Goal: Task Accomplishment & Management: Manage account settings

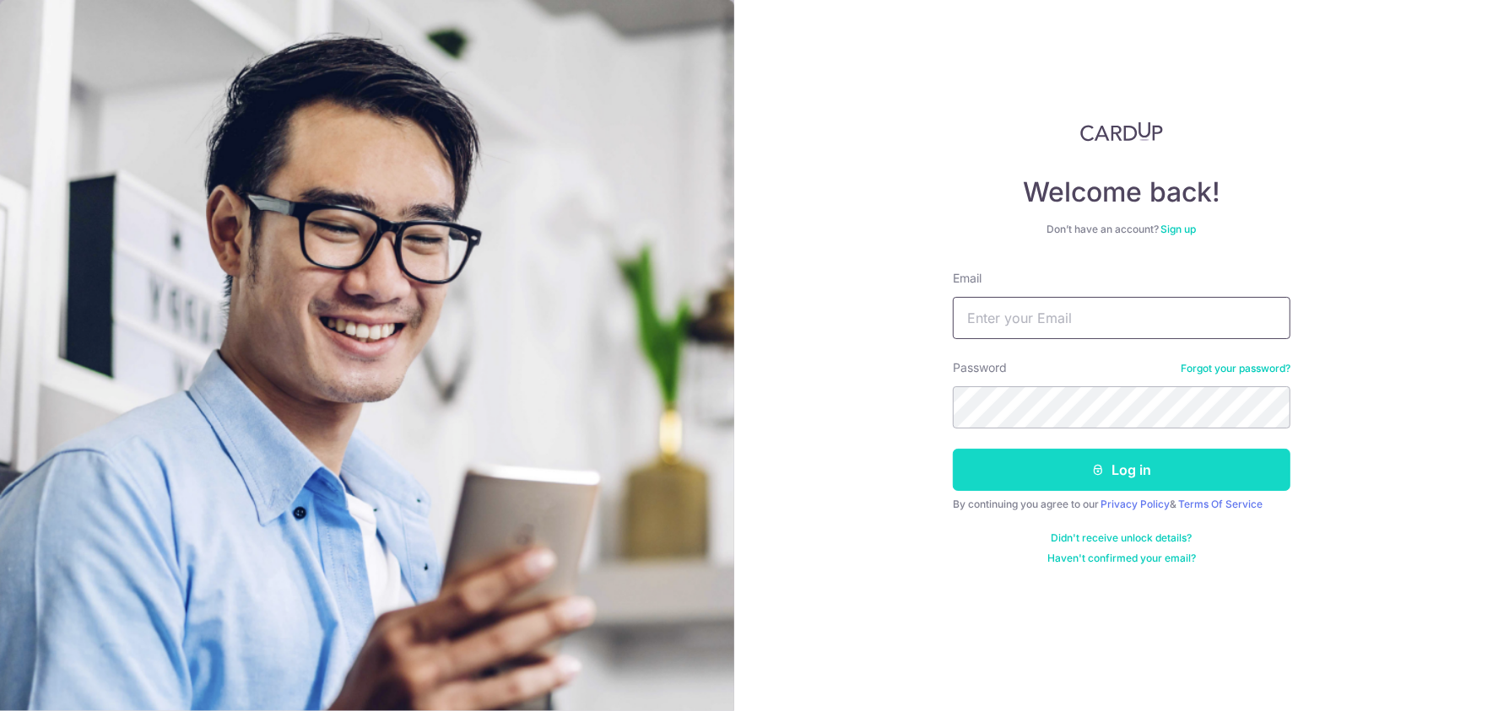
type input "[EMAIL_ADDRESS][DOMAIN_NAME]"
click at [1061, 478] on button "Log in" at bounding box center [1122, 470] width 338 height 42
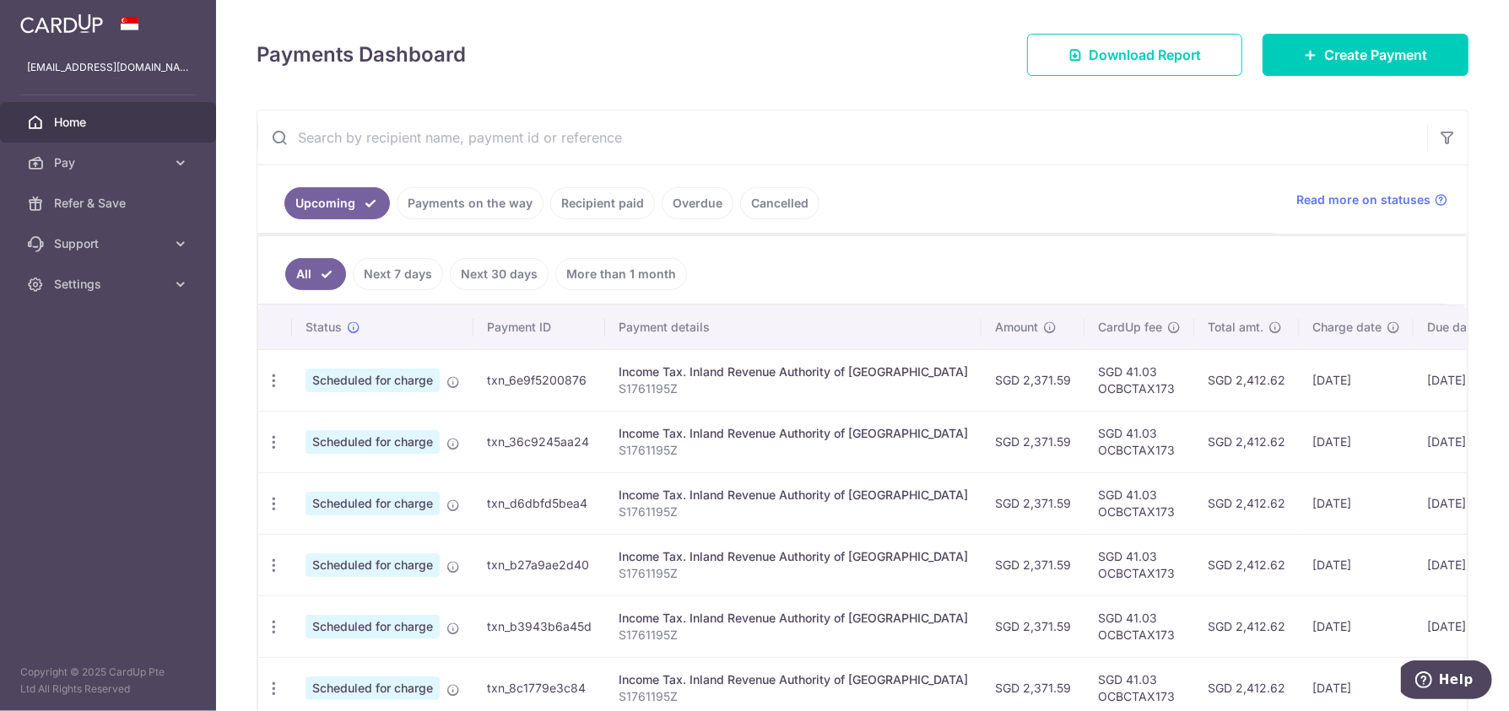
scroll to position [224, 0]
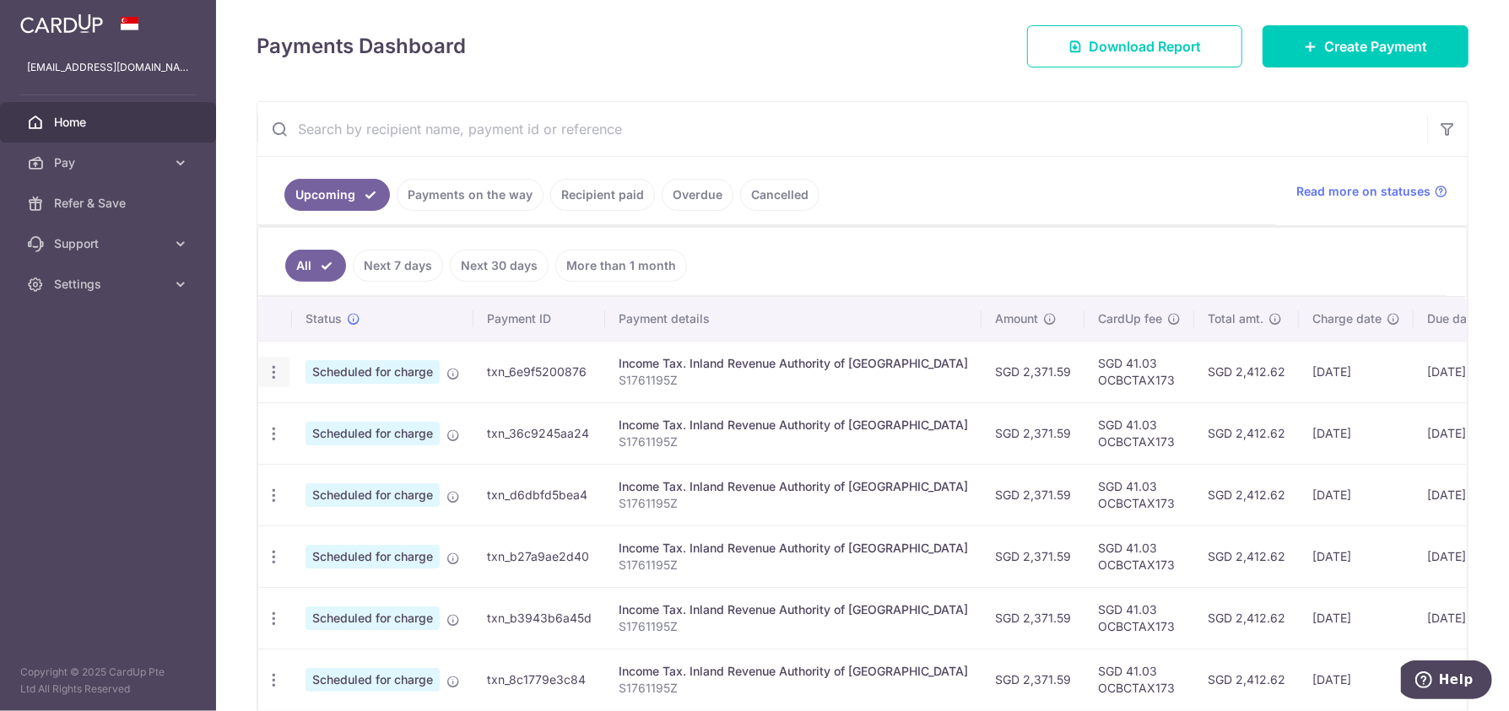
click at [274, 375] on icon "button" at bounding box center [274, 373] width 18 height 18
click at [368, 416] on span "Update payment" at bounding box center [363, 418] width 115 height 20
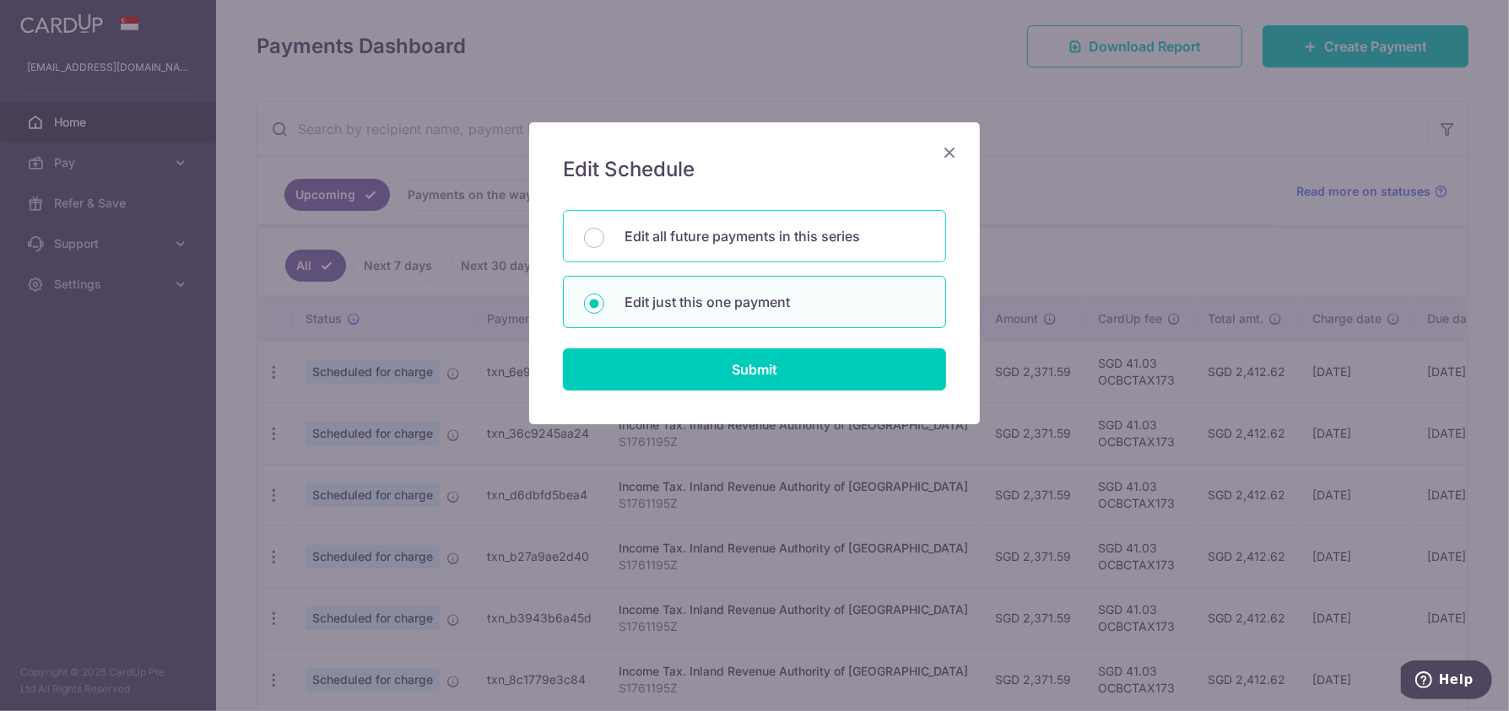
click at [698, 230] on p "Edit all future payments in this series" at bounding box center [774, 236] width 300 height 20
click at [604, 230] on input "Edit all future payments in this series" at bounding box center [594, 238] width 20 height 20
radio input "true"
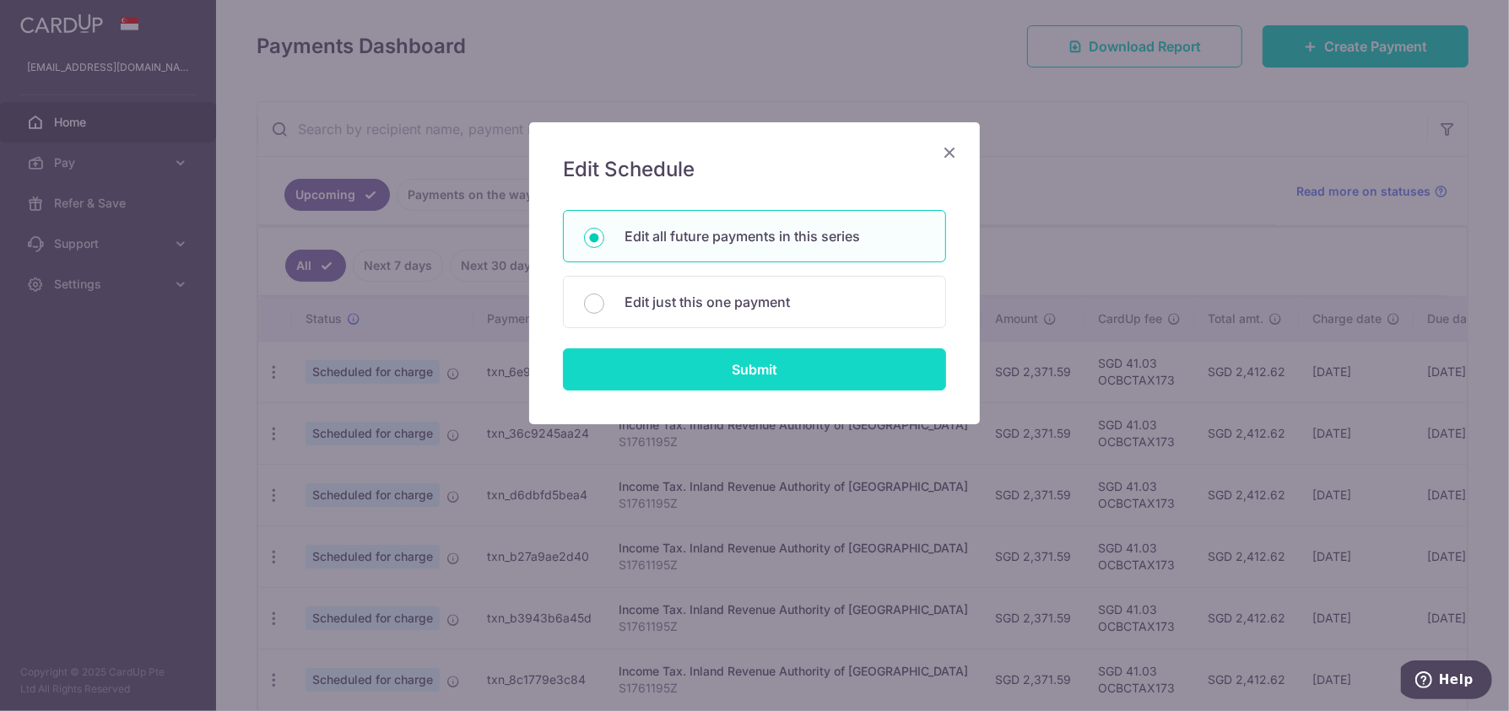
click at [728, 365] on input "Submit" at bounding box center [754, 369] width 383 height 42
radio input "true"
type input "2,371.59"
type input "S1761195Z"
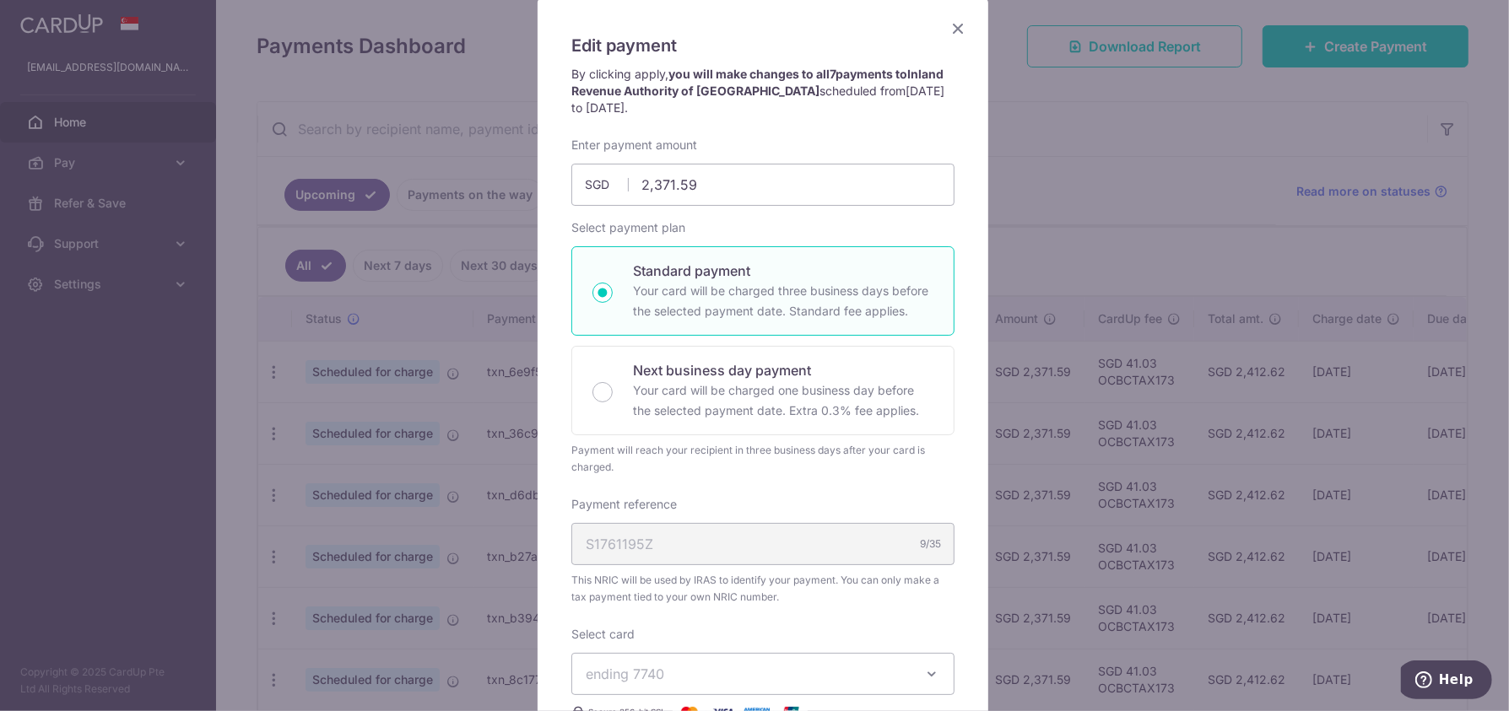
scroll to position [0, 0]
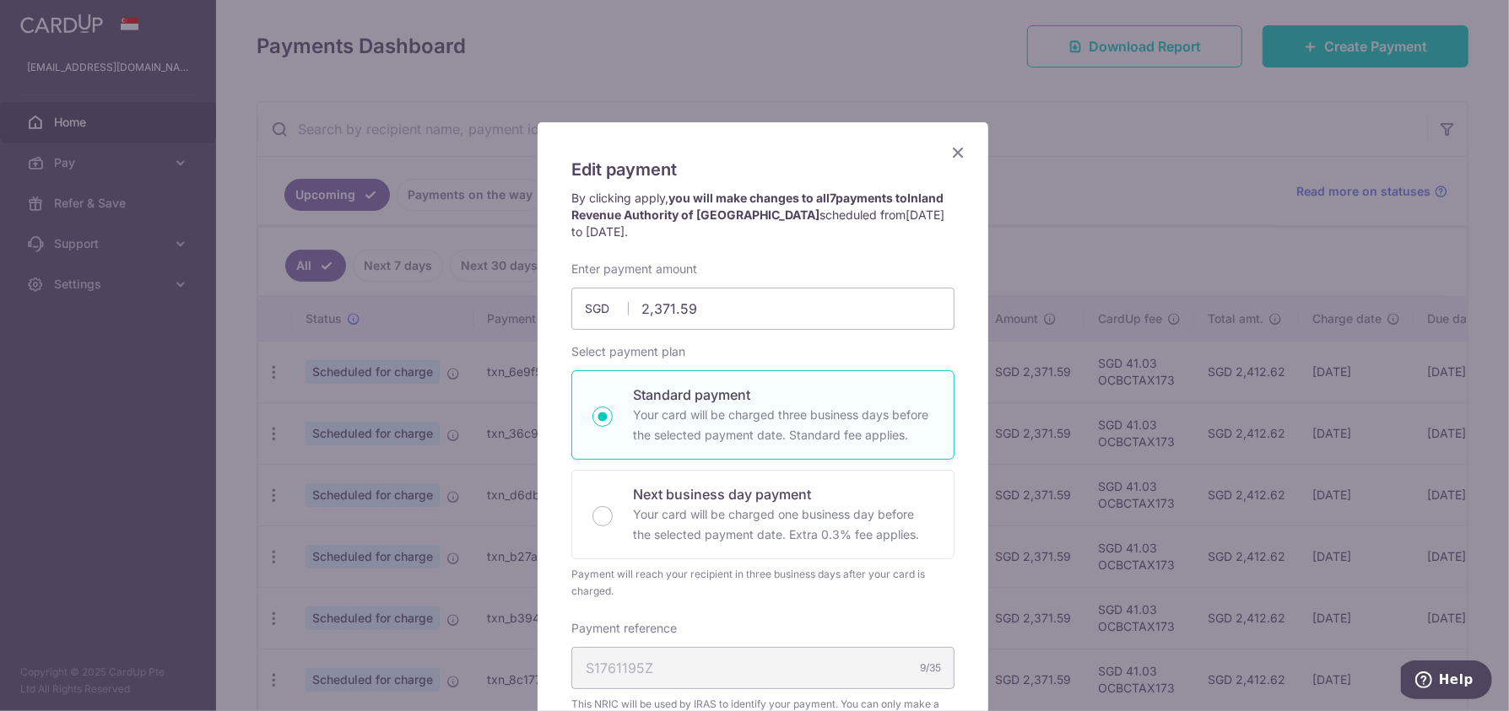
click at [954, 152] on icon "Close" at bounding box center [958, 152] width 20 height 21
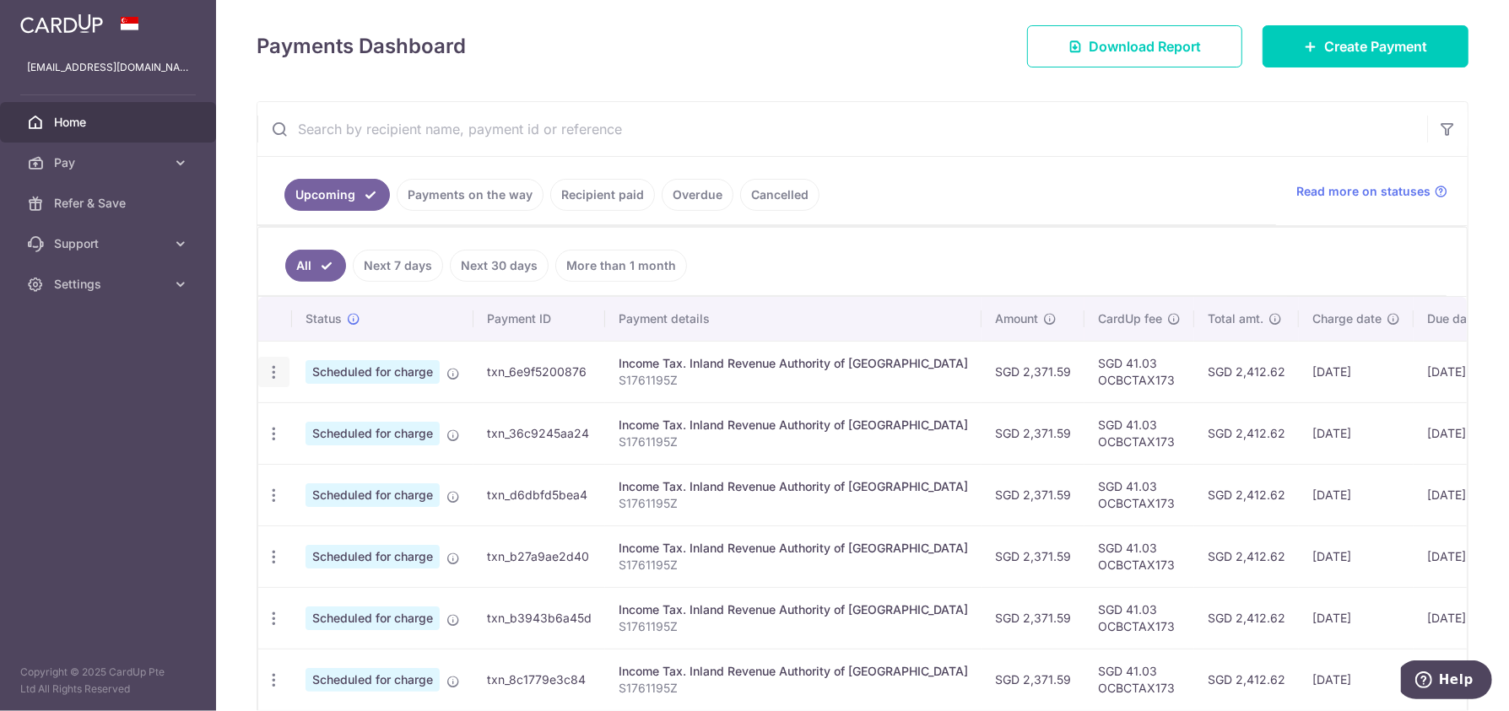
click at [273, 372] on icon "button" at bounding box center [274, 373] width 18 height 18
click at [321, 413] on span "Update payment" at bounding box center [363, 418] width 115 height 20
radio input "true"
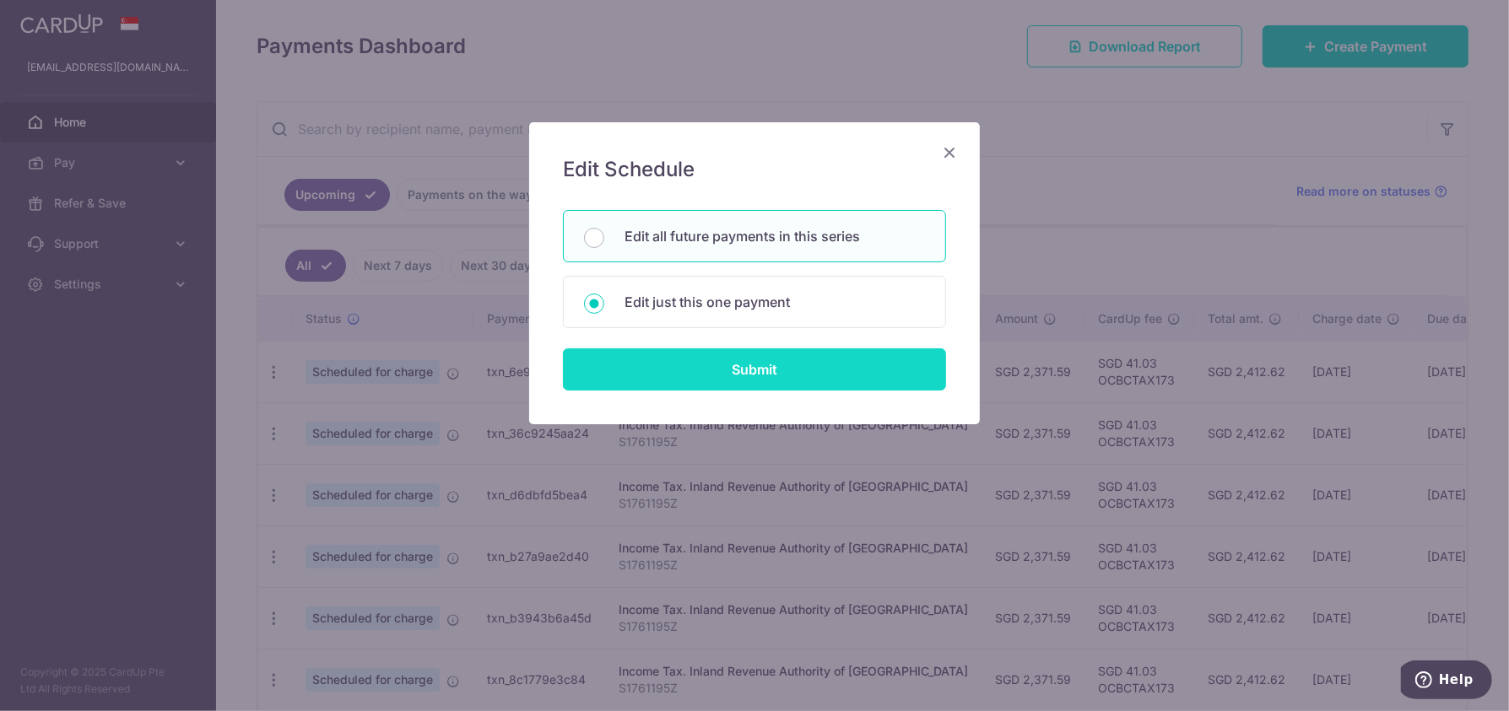
click at [704, 365] on input "Submit" at bounding box center [754, 369] width 383 height 42
radio input "true"
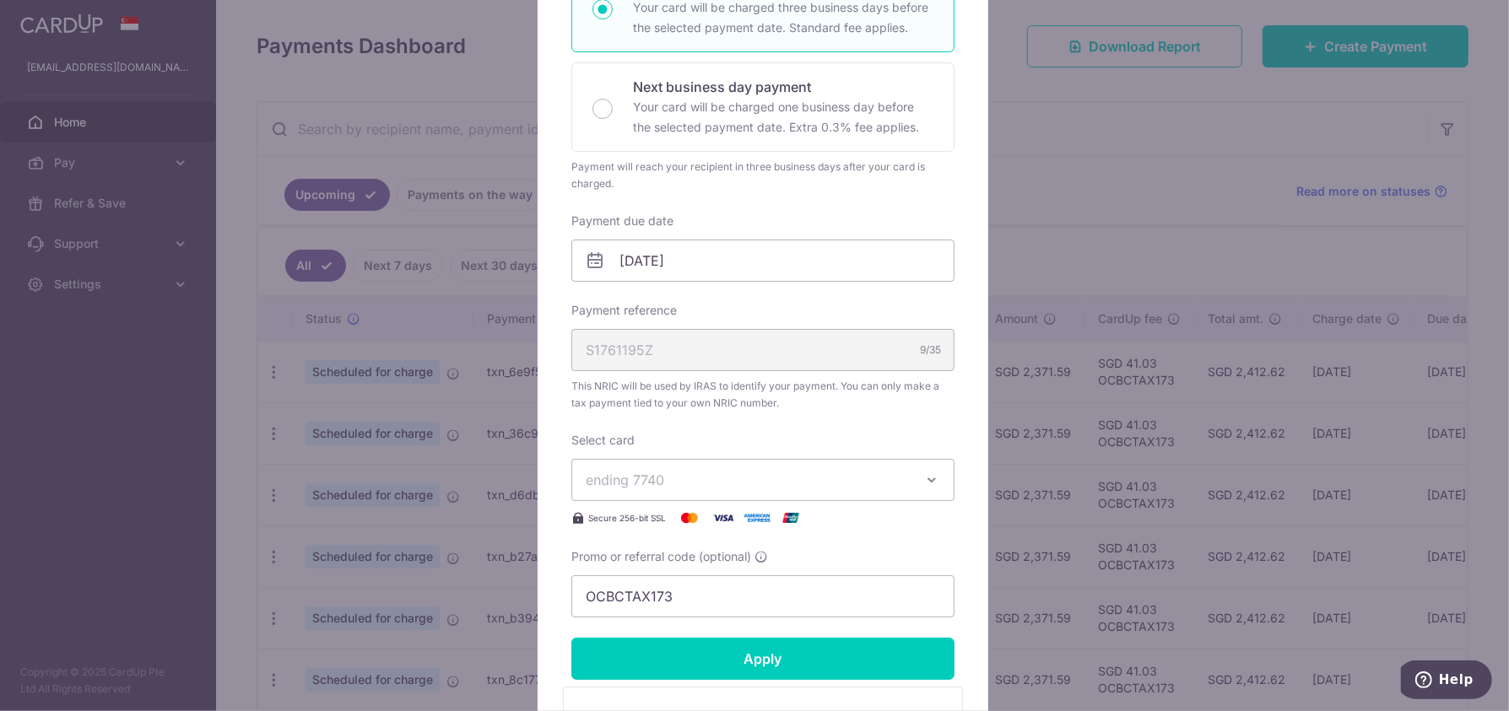
scroll to position [338, 0]
click at [743, 252] on input "24/09/2025" at bounding box center [762, 260] width 383 height 42
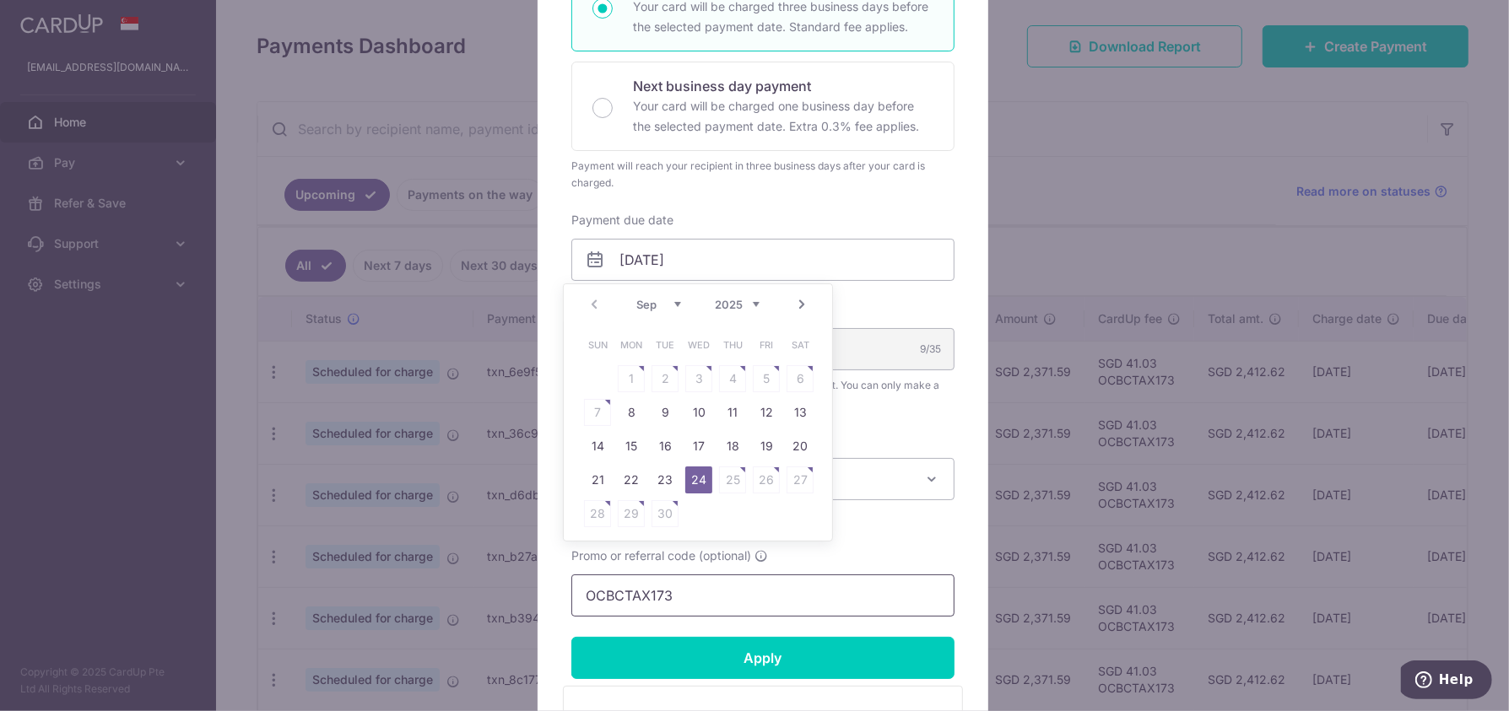
click at [760, 605] on input "OCBCTAX173" at bounding box center [762, 596] width 383 height 42
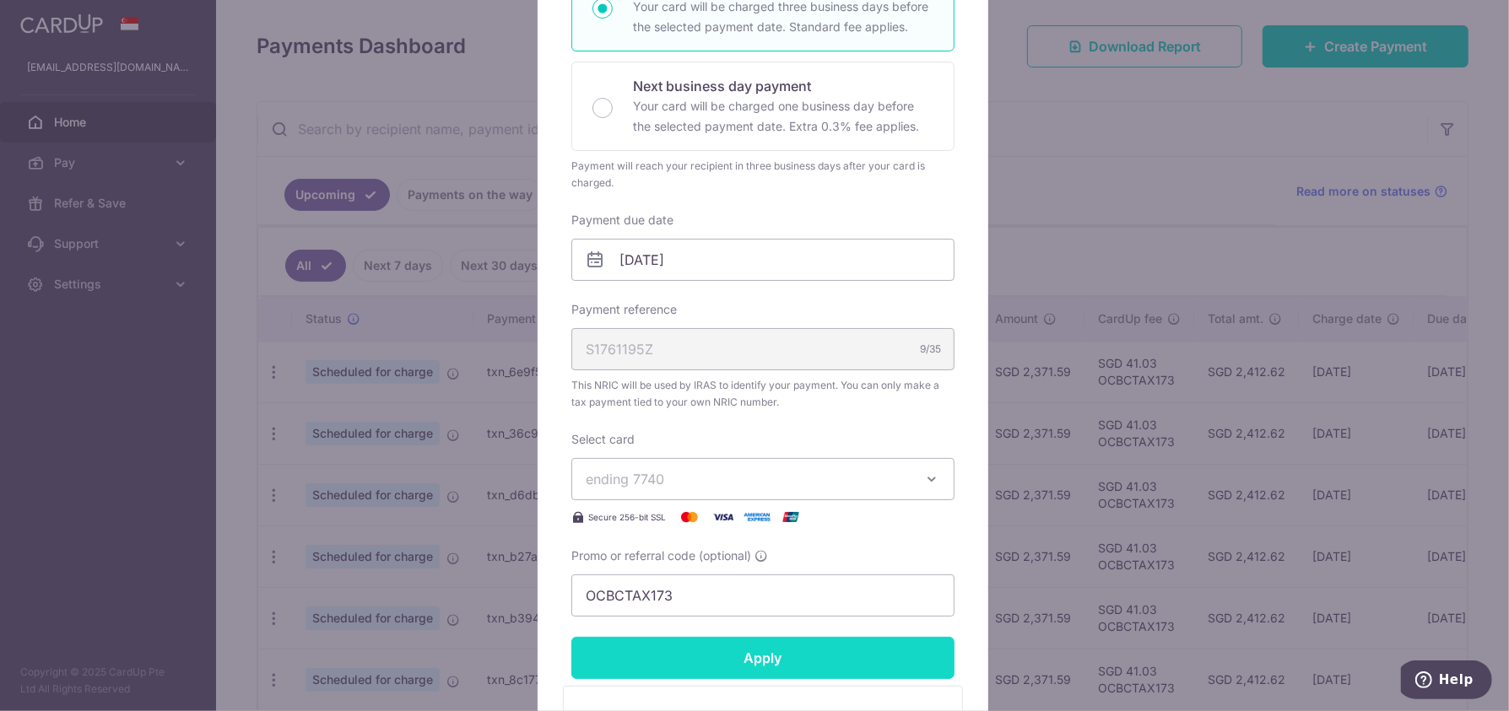
click at [759, 664] on input "Apply" at bounding box center [762, 658] width 383 height 42
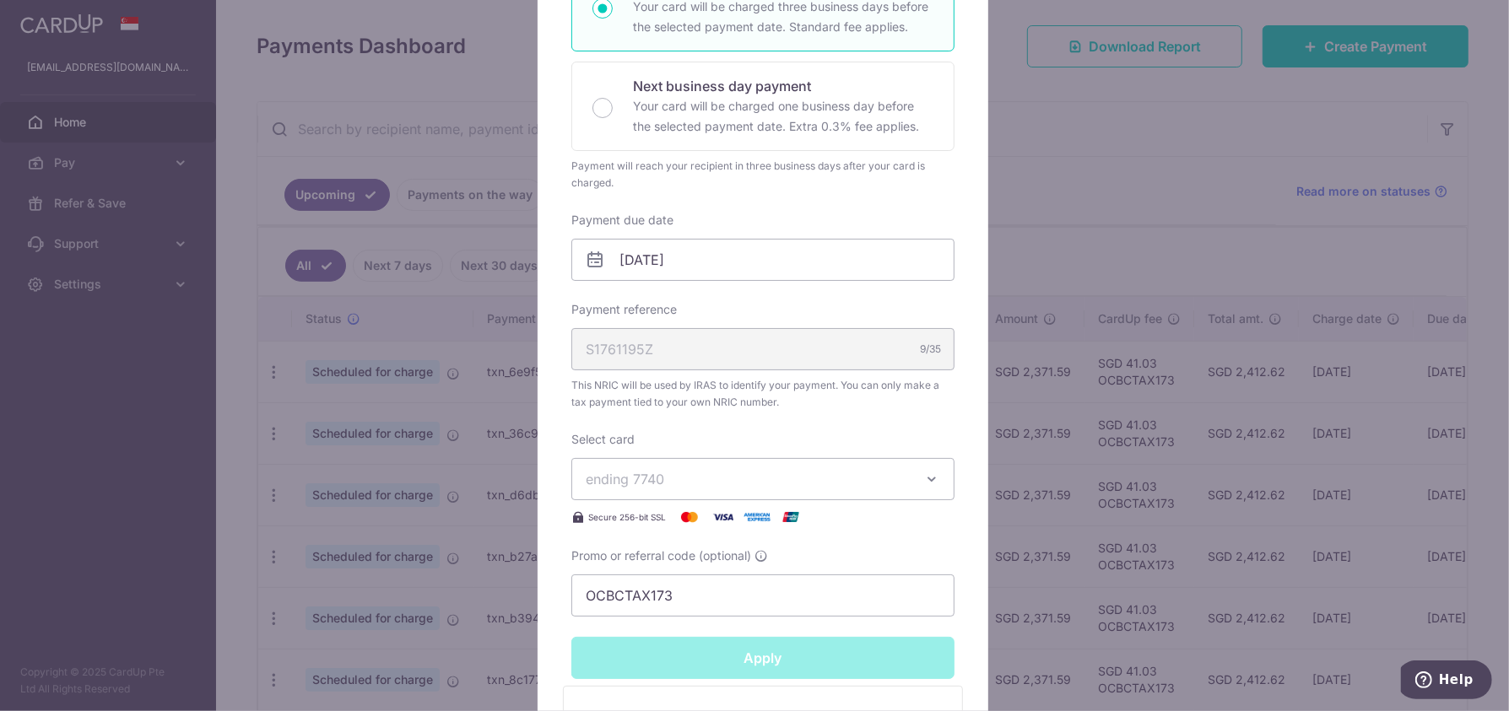
type input "Successfully Applied"
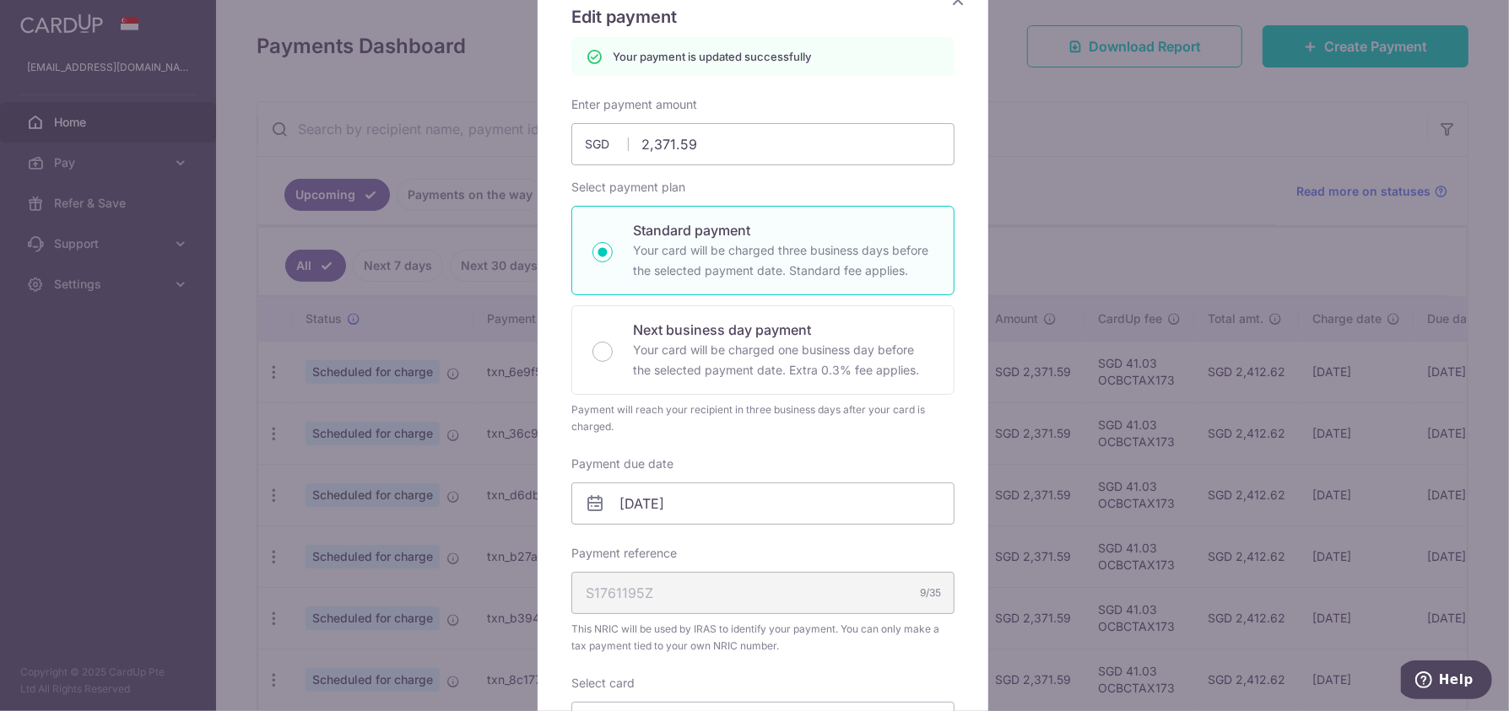
scroll to position [151, 0]
click at [782, 143] on input "2,371.59" at bounding box center [762, 146] width 383 height 42
type input "2,371.59"
type input "Apply"
click at [772, 500] on div "Enter payment amount 2,371.59 2371.59 SGD To change the payment amount, please …" at bounding box center [762, 480] width 383 height 764
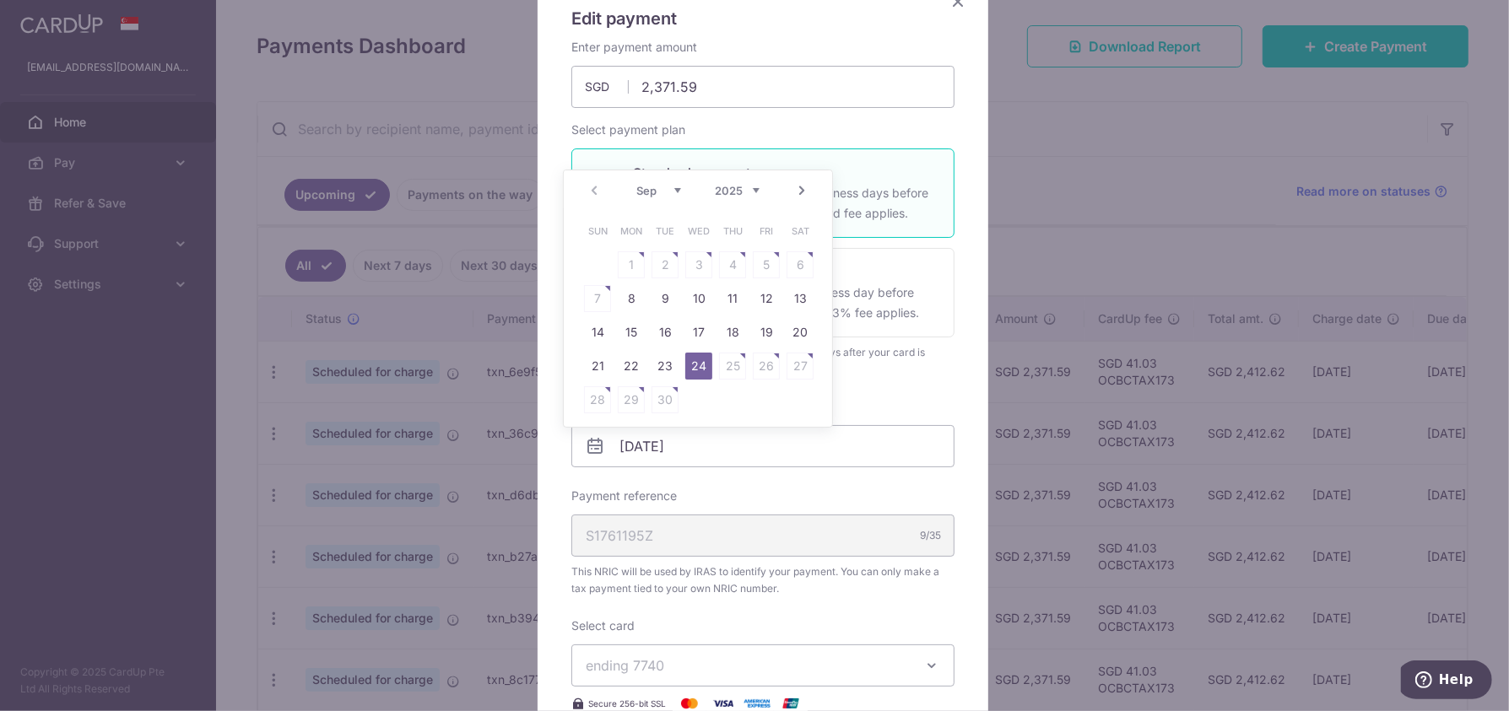
click at [397, 139] on div "Edit payment By clicking apply, you will make changes to all 7 payments to Inla…" at bounding box center [754, 355] width 1509 height 711
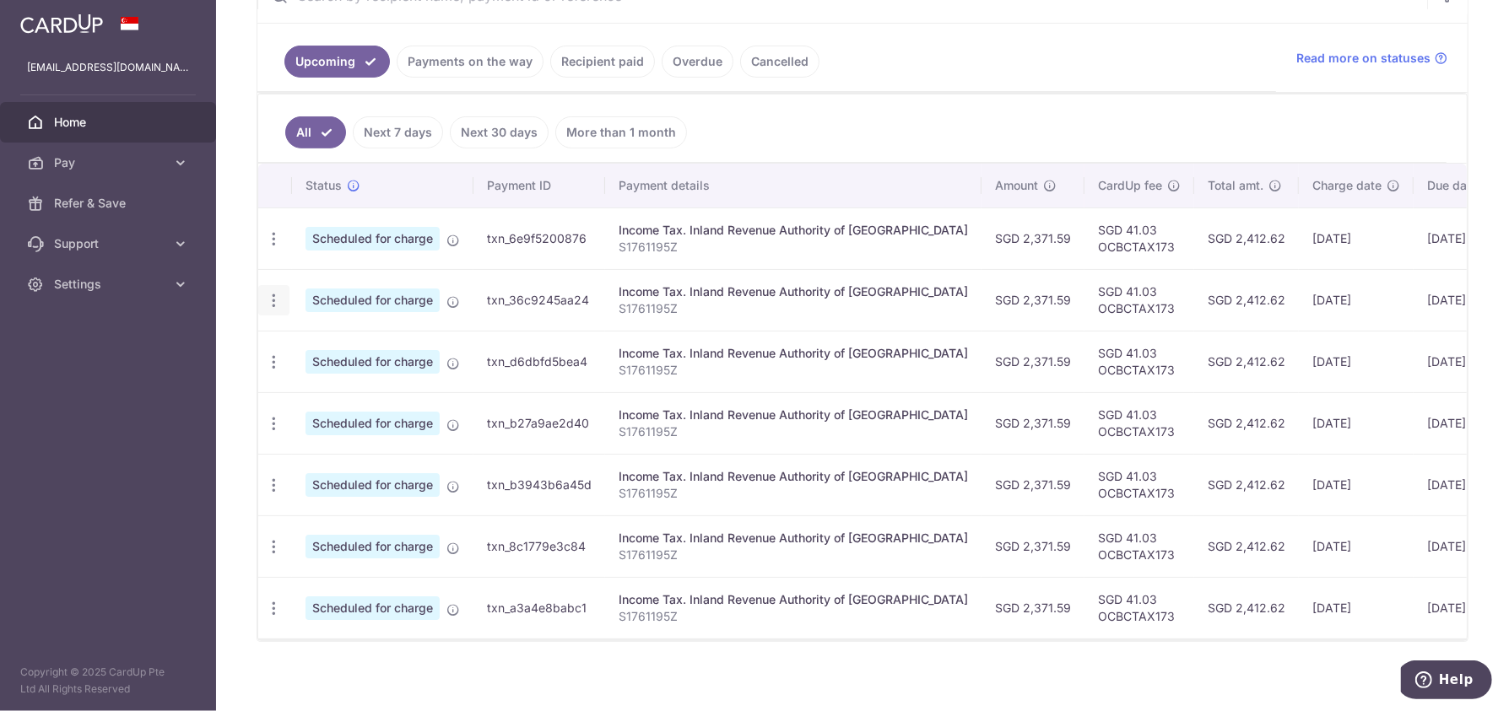
click at [274, 298] on icon "button" at bounding box center [274, 301] width 18 height 18
click at [312, 348] on span "Update payment" at bounding box center [363, 347] width 115 height 20
radio input "true"
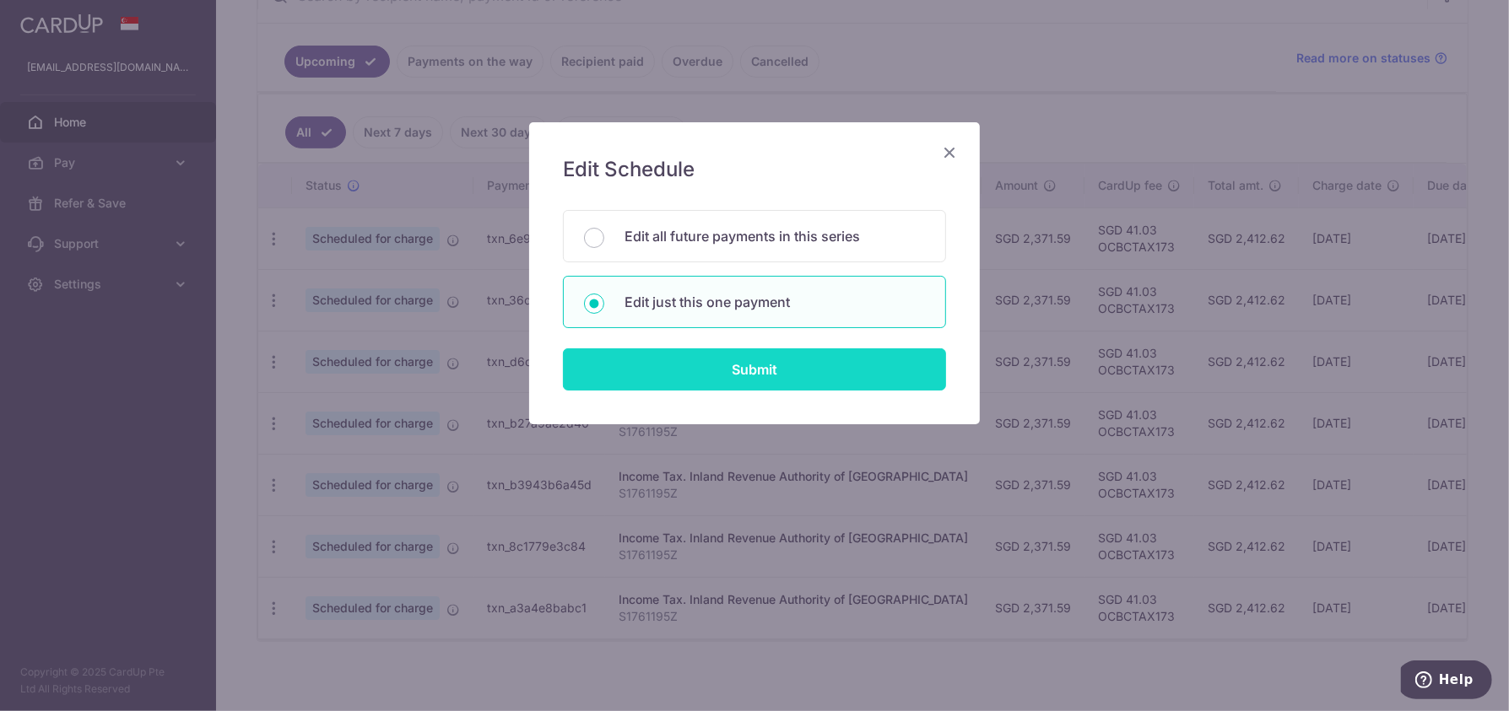
click at [765, 378] on input "Submit" at bounding box center [754, 369] width 383 height 42
radio input "true"
type input "2,371.59"
type input "24/10/2025"
type input "S1761195Z"
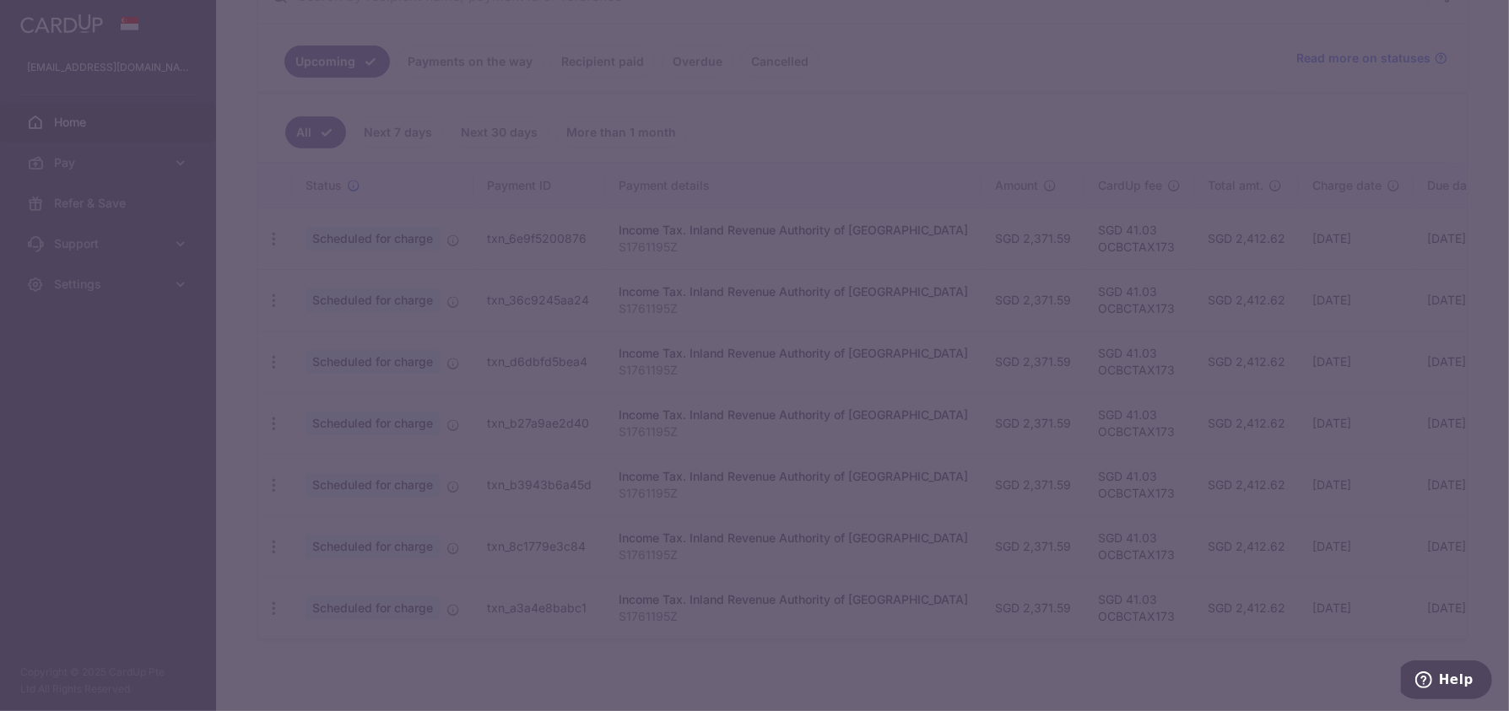
type input "OCBCTAX173"
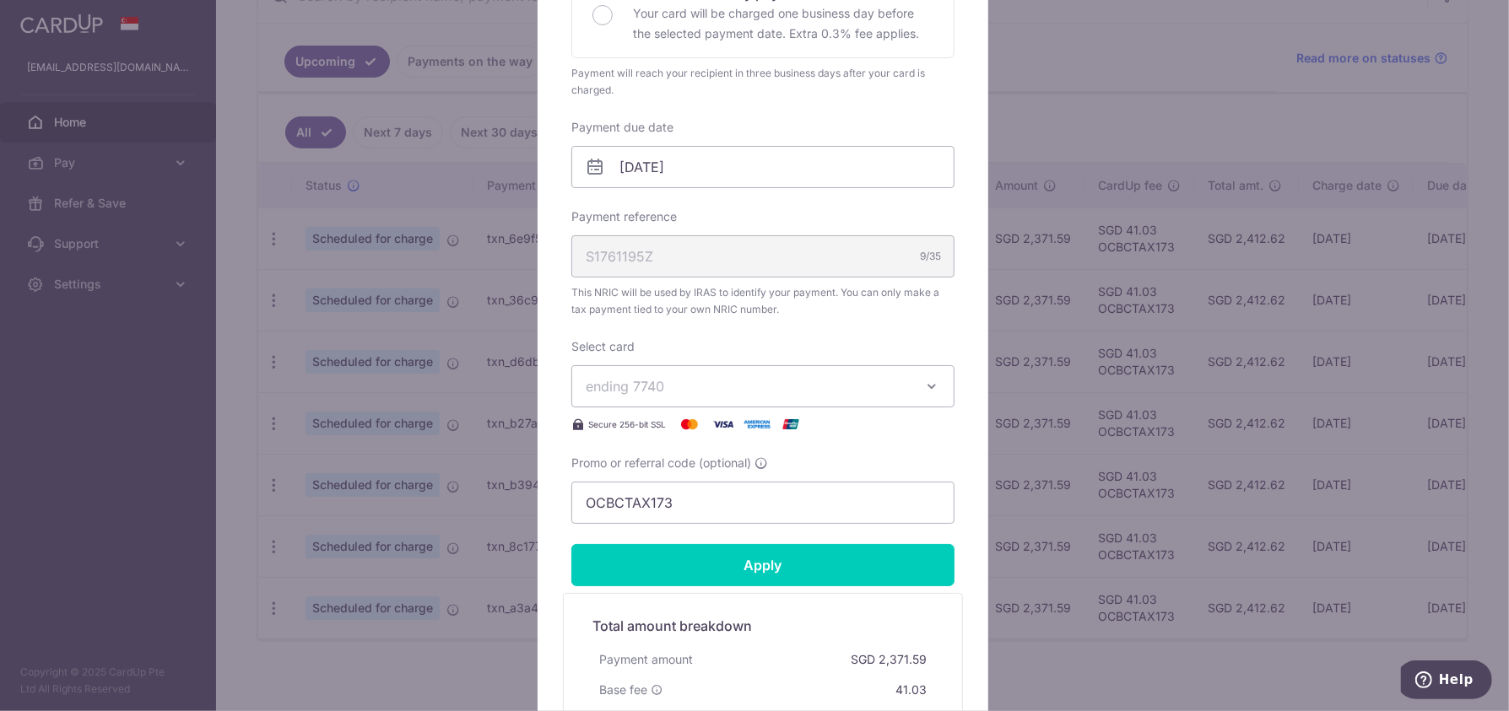
scroll to position [317, 0]
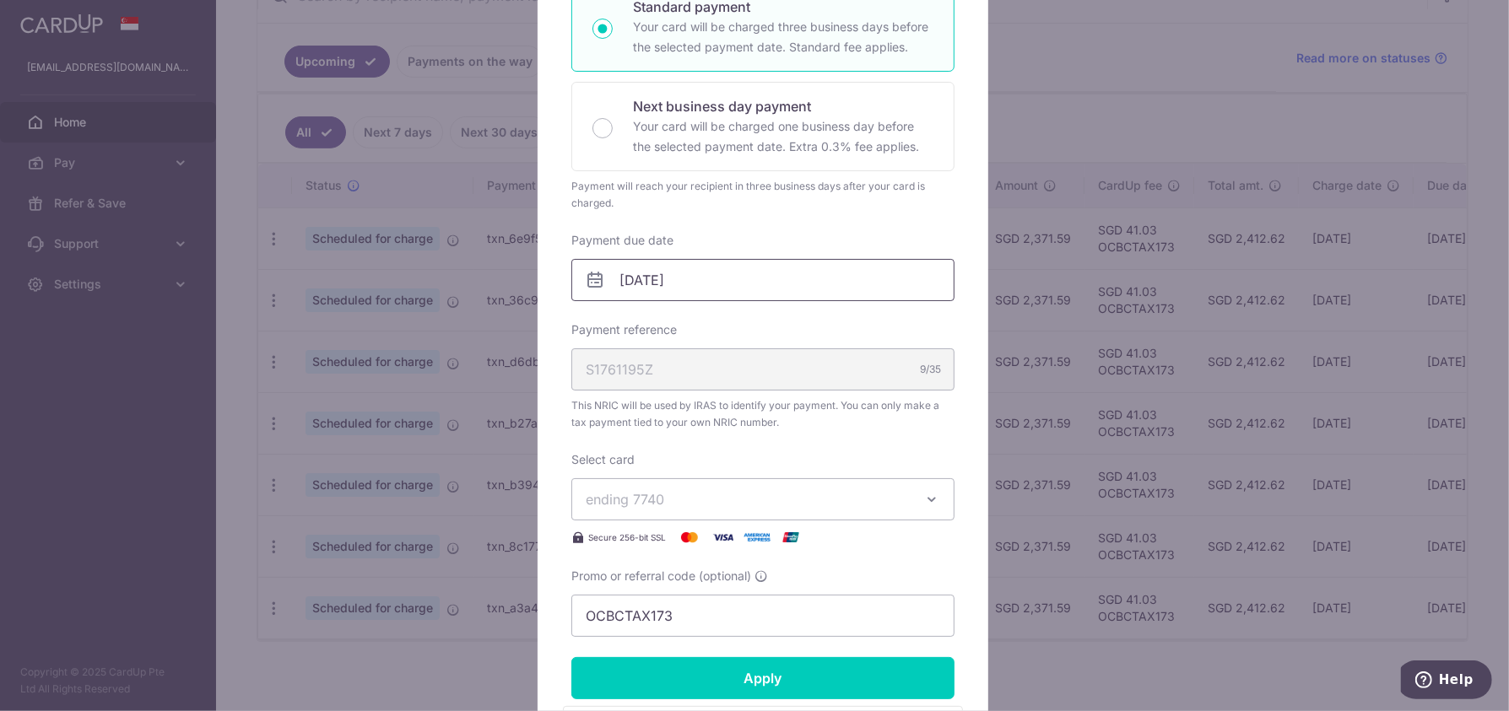
click at [775, 283] on input "24/10/2025" at bounding box center [762, 280] width 383 height 42
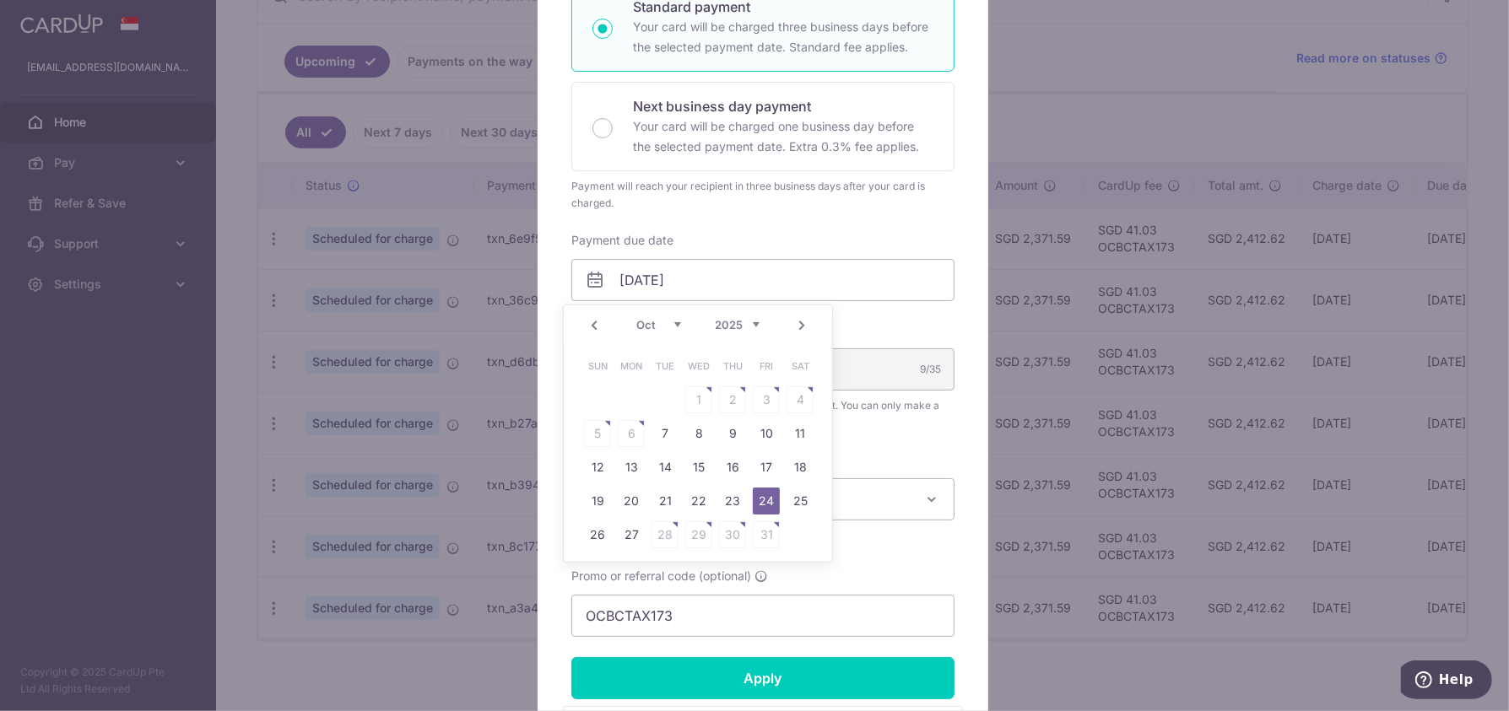
click at [403, 107] on div "Edit payment By clicking apply, you will make changes to all payments to Inland…" at bounding box center [754, 355] width 1509 height 711
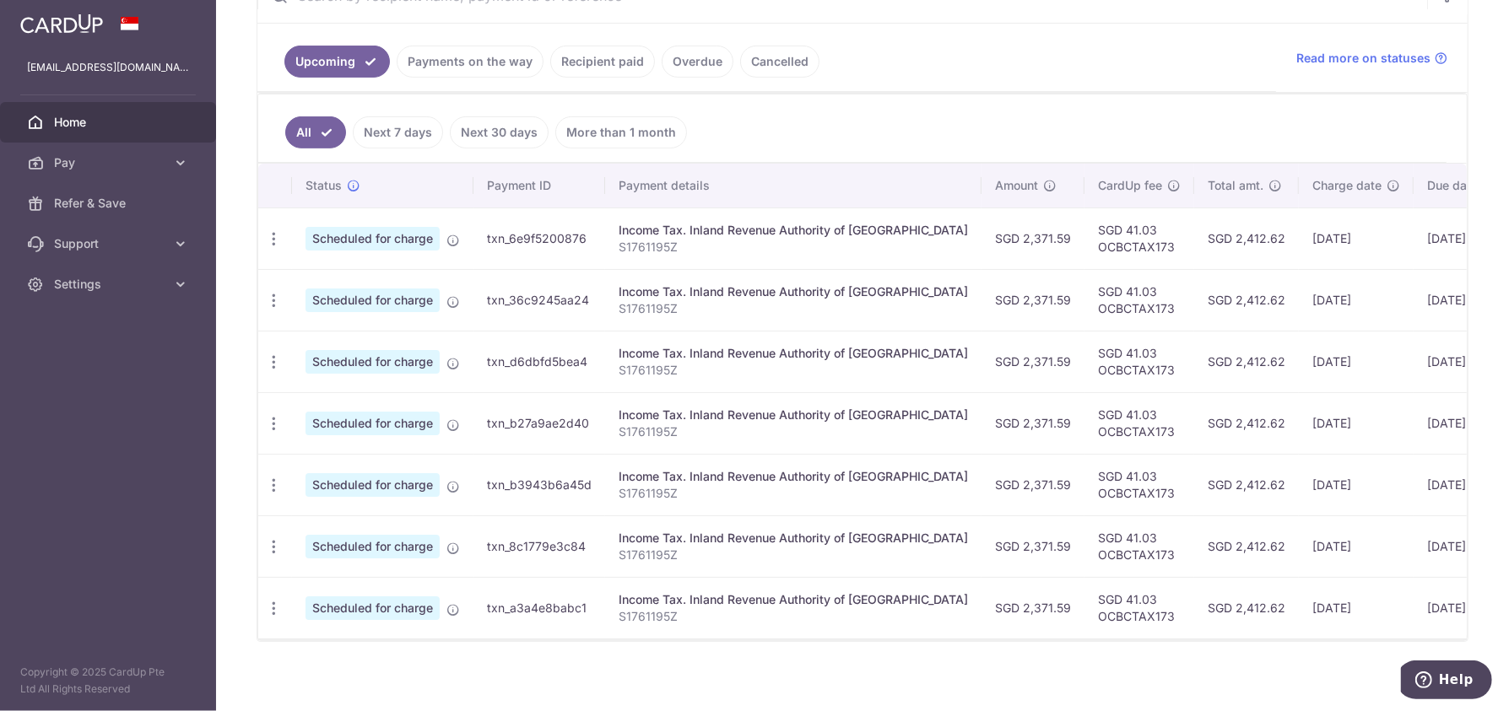
scroll to position [20, 0]
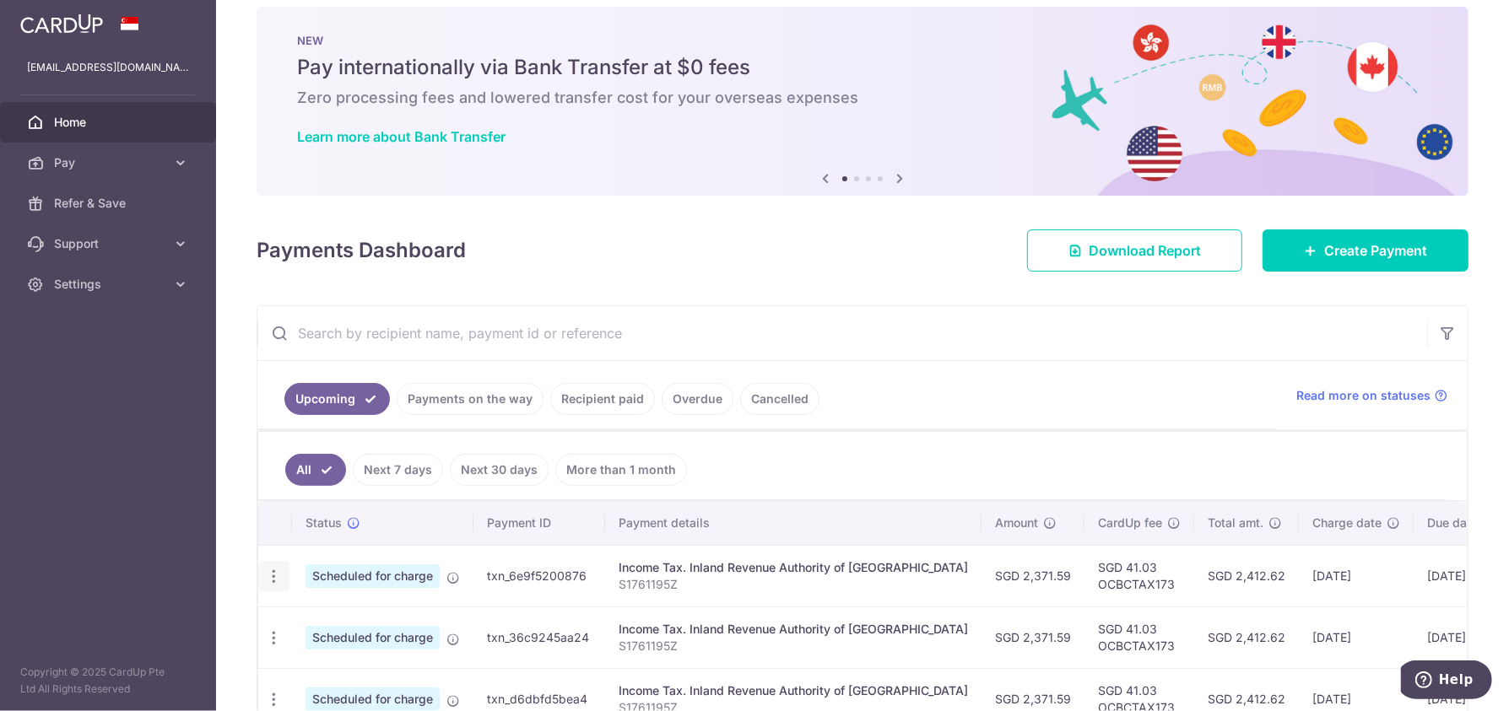
click at [278, 577] on icon "button" at bounding box center [274, 577] width 18 height 18
click at [346, 619] on span "Update payment" at bounding box center [363, 623] width 115 height 20
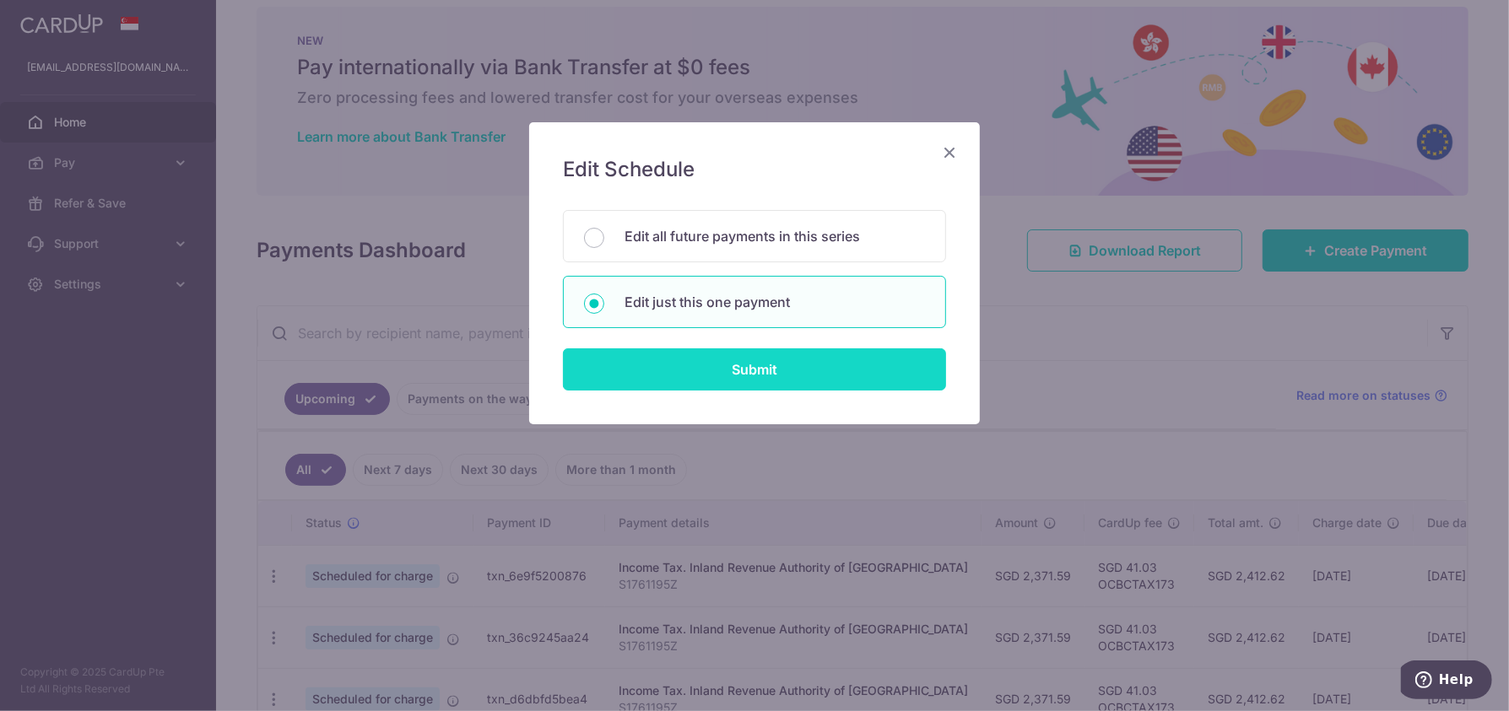
click at [666, 388] on input "Submit" at bounding box center [754, 369] width 383 height 42
radio input "true"
type input "24/09/2025"
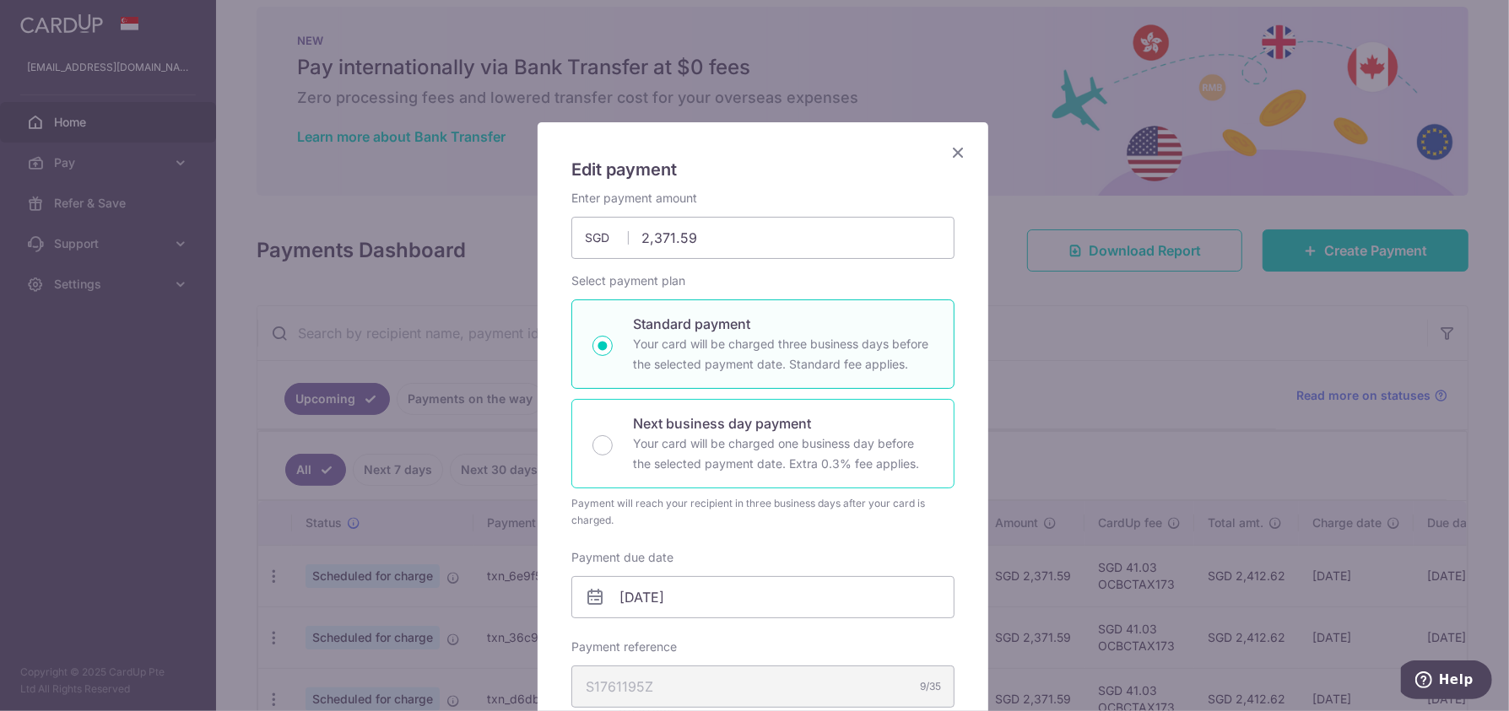
scroll to position [338, 0]
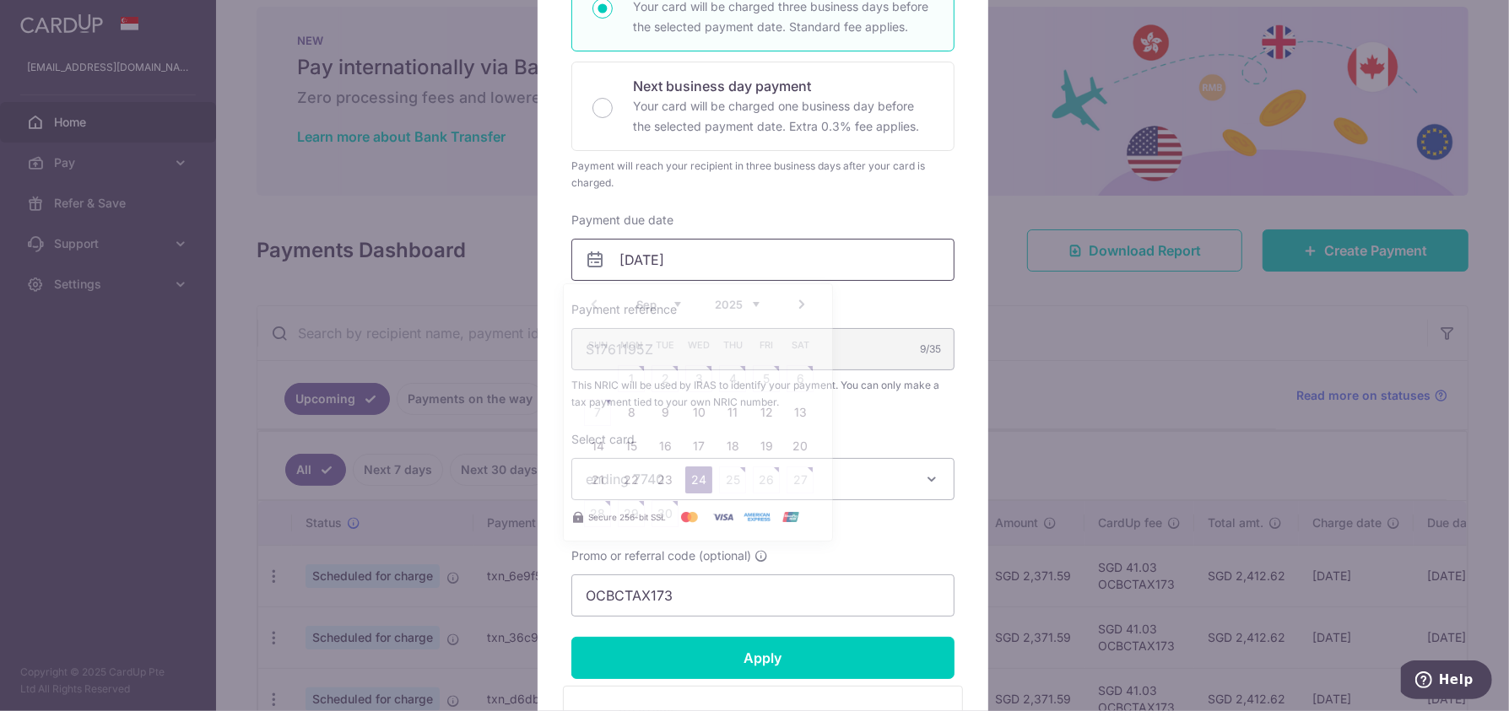
click at [768, 259] on input "24/09/2025" at bounding box center [762, 260] width 383 height 42
click at [727, 483] on table "Sun Mon Tue Wed Thu Fri Sat 1 2 3 4 5 6 7 8 9 10 11 12 13 14 15 16 17 18 19 20 …" at bounding box center [699, 429] width 236 height 203
click at [747, 521] on table "Sun Mon Tue Wed Thu Fri Sat 1 2 3 4 5 6 7 8 9 10 11 12 13 14 15 16 17 18 19 20 …" at bounding box center [699, 429] width 236 height 203
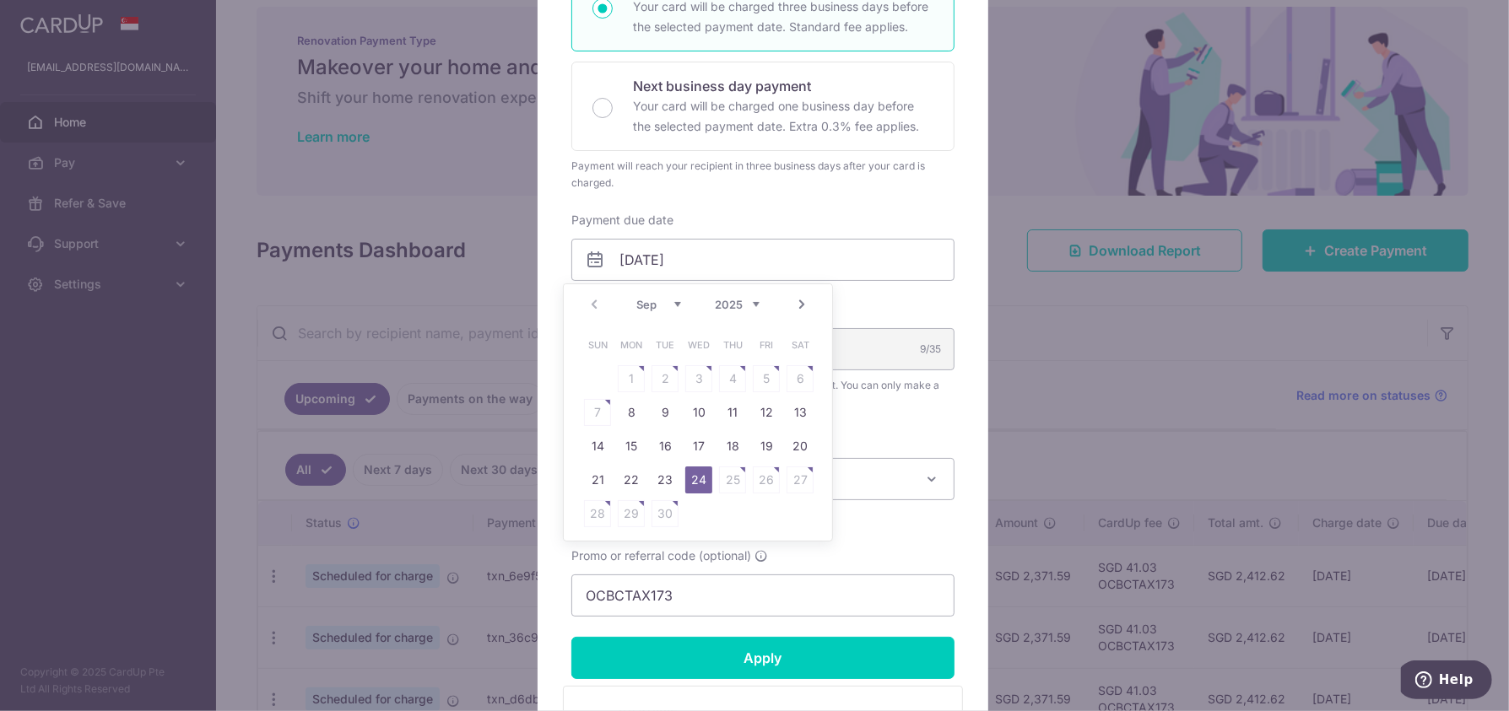
click at [705, 478] on link "24" at bounding box center [698, 480] width 27 height 27
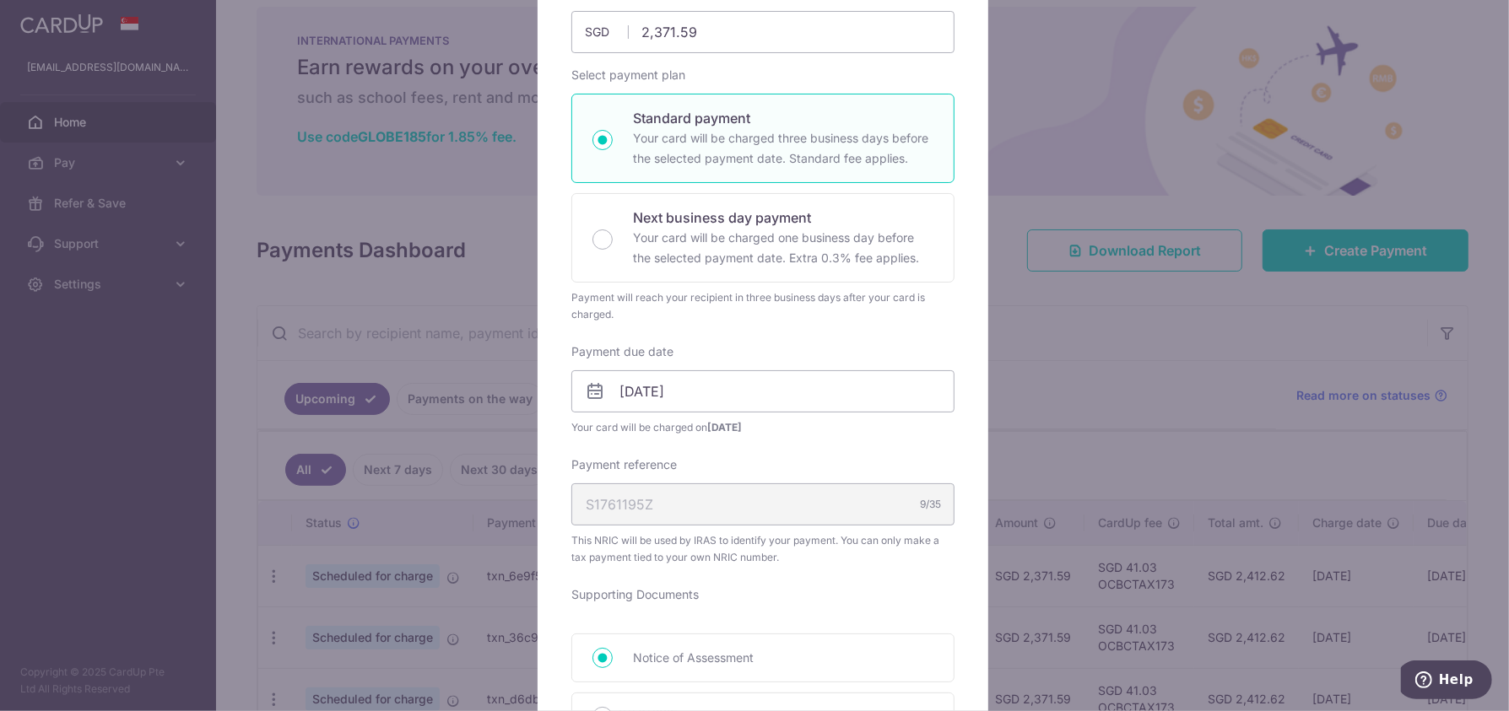
scroll to position [0, 0]
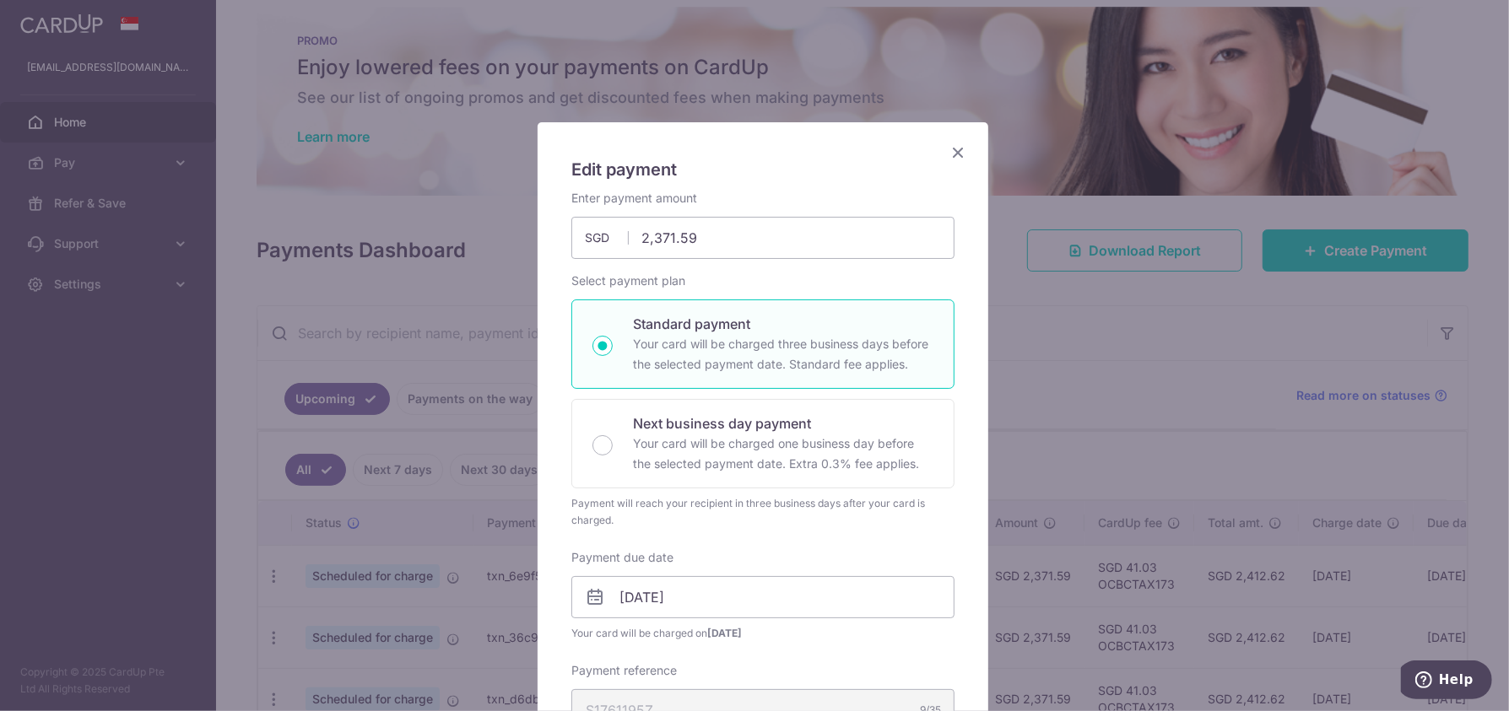
click at [950, 154] on icon "Close" at bounding box center [958, 152] width 20 height 21
